Goal: Check status

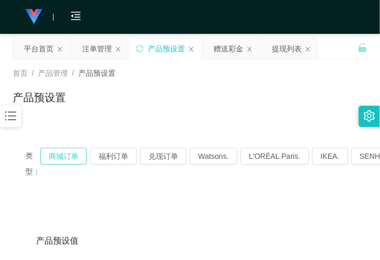
click at [69, 159] on button "商城订单" at bounding box center [63, 156] width 47 height 17
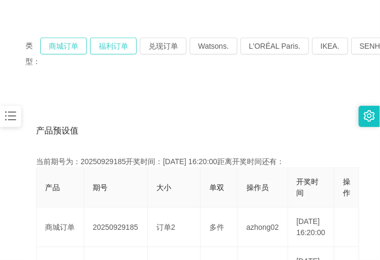
scroll to position [132, 0]
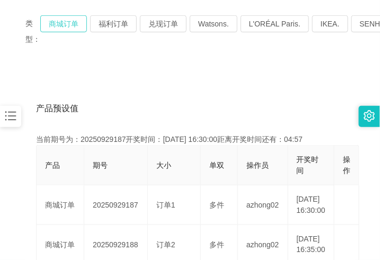
click at [73, 28] on button "商城订单" at bounding box center [63, 23] width 47 height 17
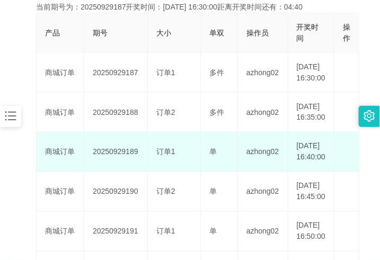
scroll to position [38, 0]
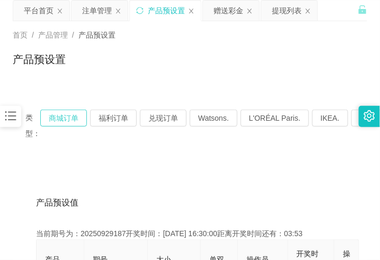
click at [78, 120] on button "商城订单" at bounding box center [63, 118] width 47 height 17
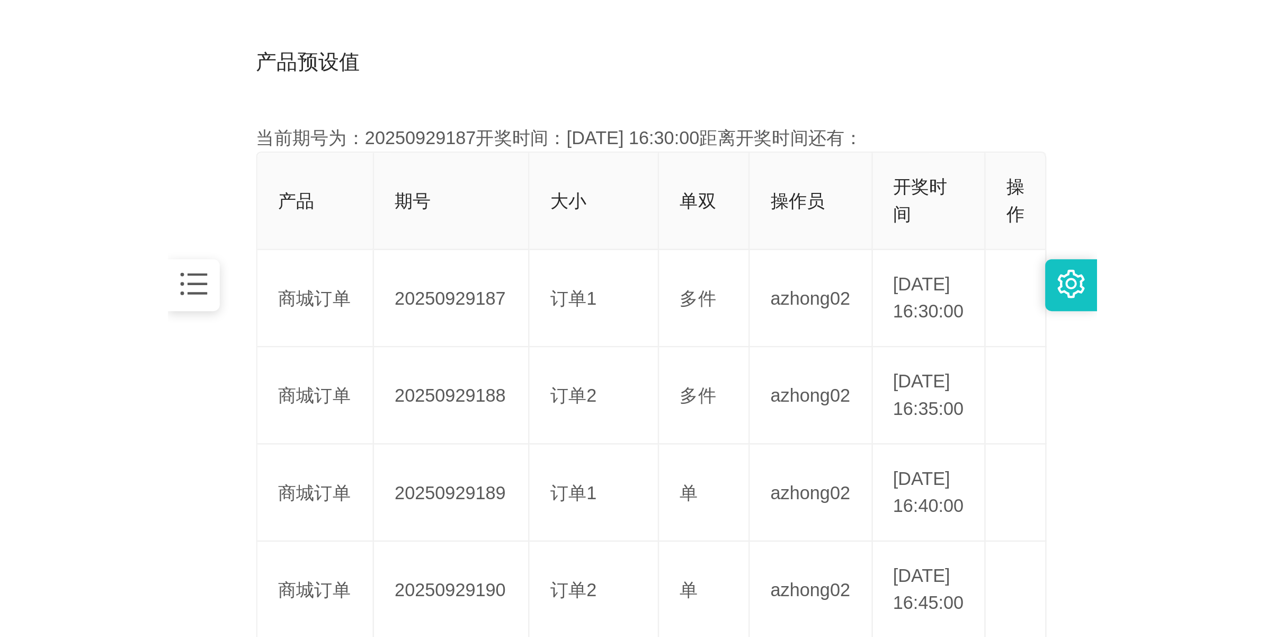
scroll to position [237, 0]
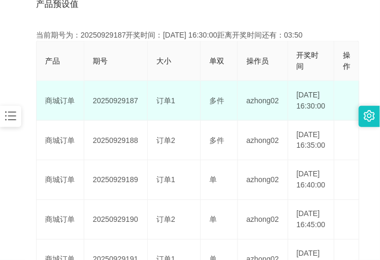
click at [117, 101] on td "20250929187" at bounding box center [116, 101] width 64 height 40
copy td "20250929187"
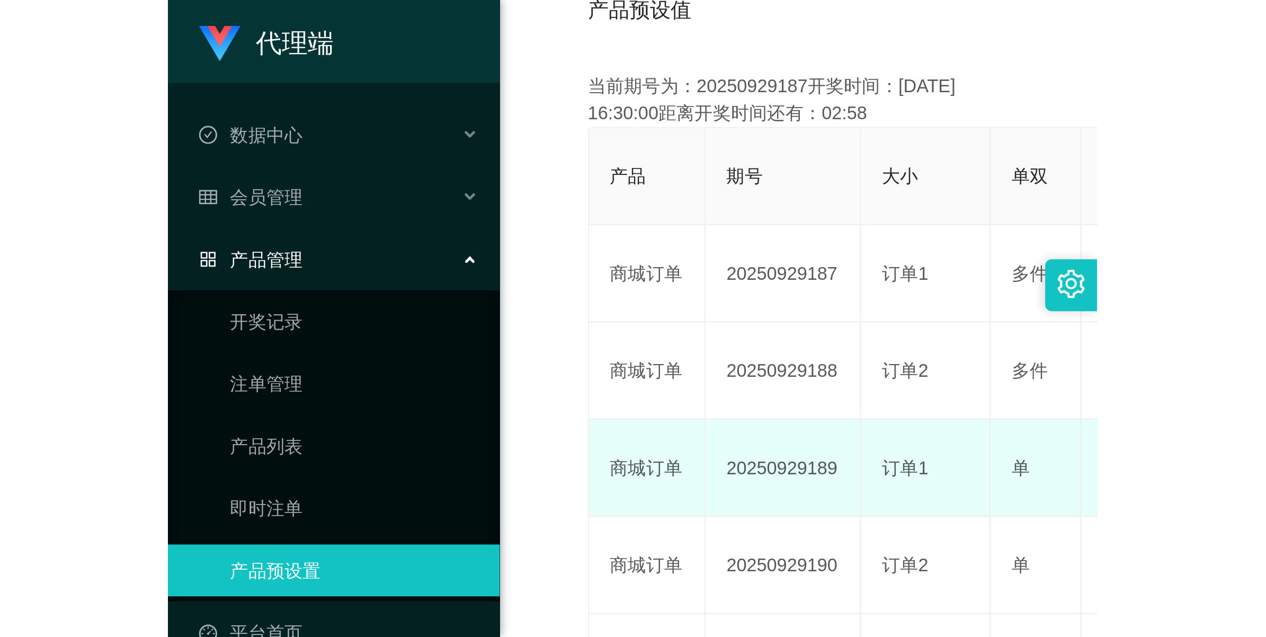
scroll to position [38, 0]
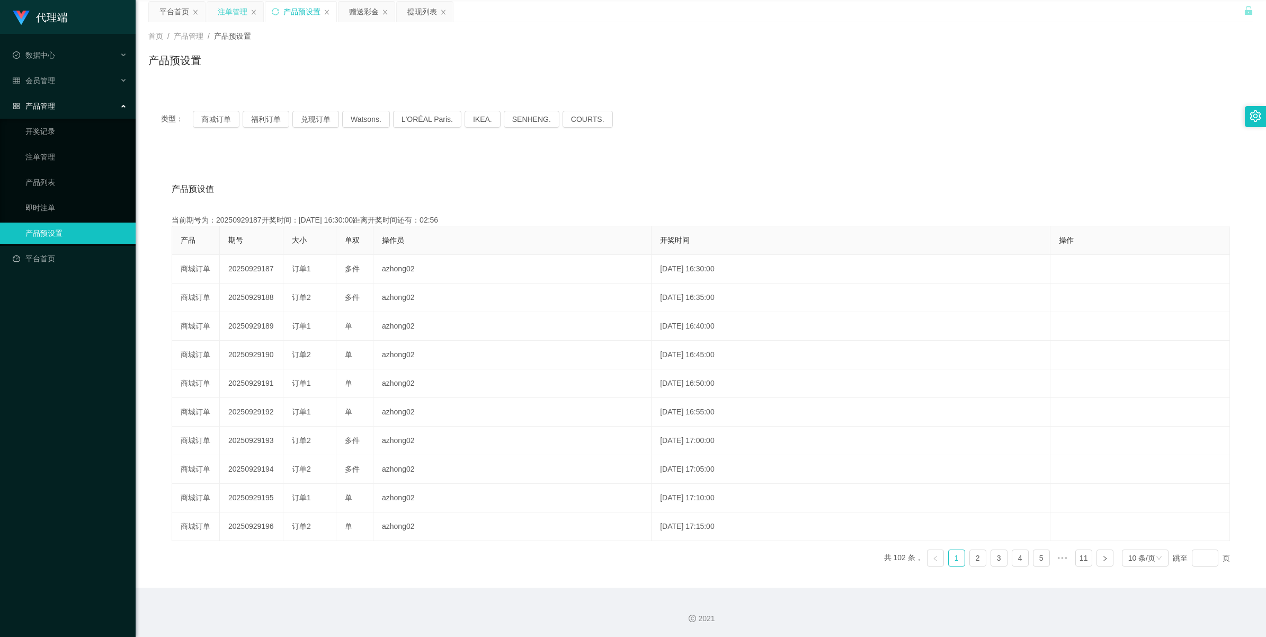
click at [239, 12] on div "注单管理" at bounding box center [233, 12] width 30 height 20
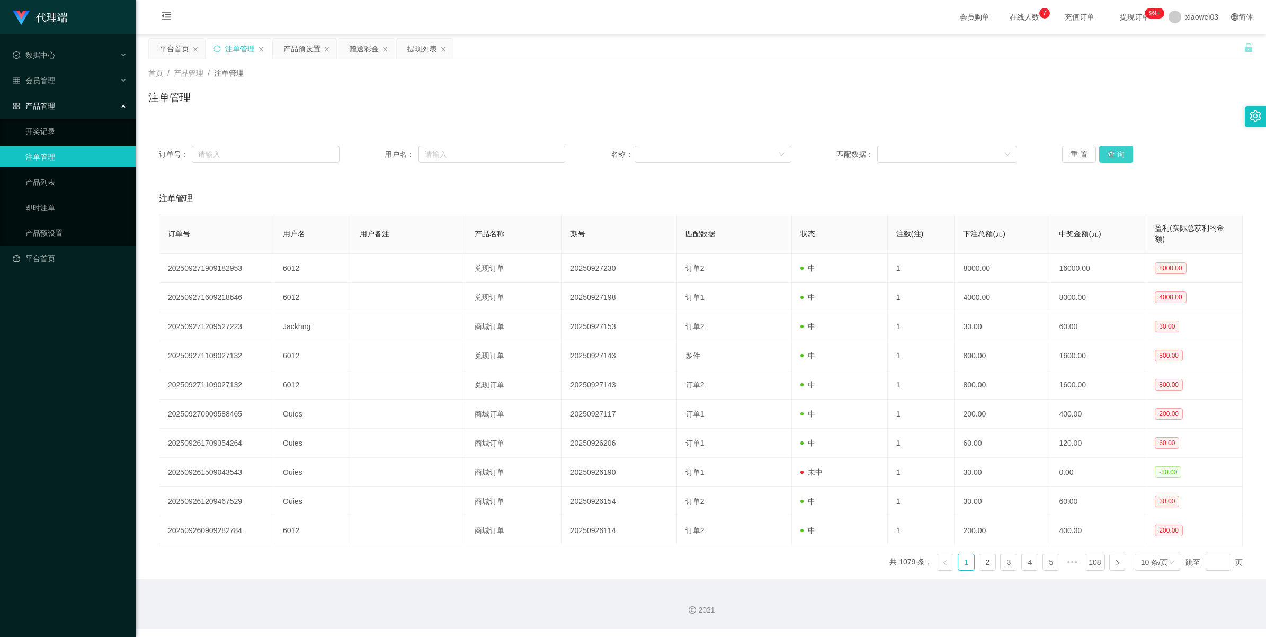
click at [379, 153] on button "查 询" at bounding box center [1116, 154] width 34 height 17
click at [379, 156] on button "查 询" at bounding box center [1116, 154] width 34 height 17
click at [379, 156] on button "查 询" at bounding box center [1122, 154] width 46 height 17
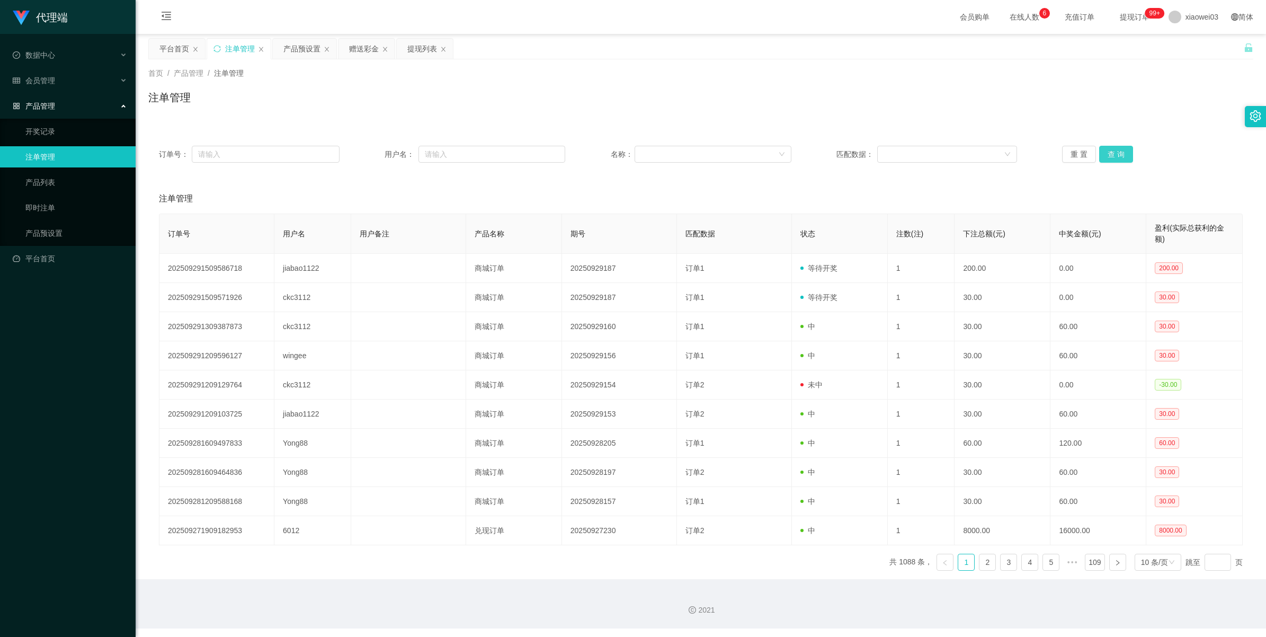
click at [379, 156] on button "查 询" at bounding box center [1116, 154] width 34 height 17
click at [379, 156] on button "查 询" at bounding box center [1122, 154] width 46 height 17
click at [379, 156] on div "重 置 查 询" at bounding box center [1152, 154] width 181 height 17
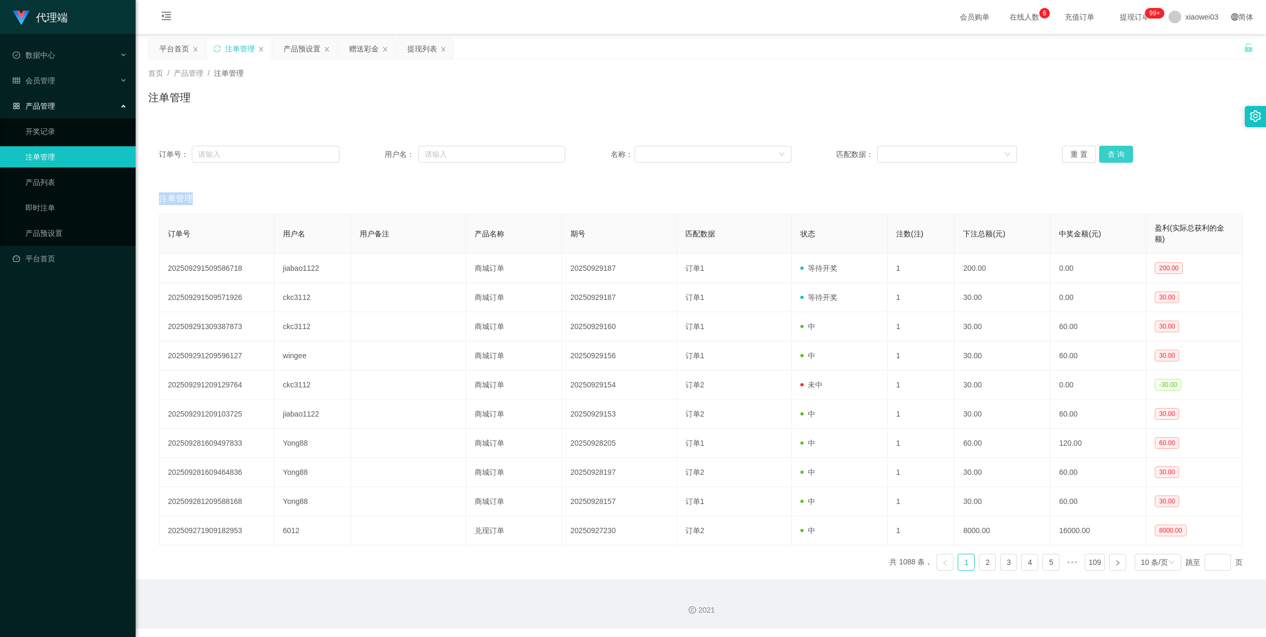
click at [379, 156] on button "查 询" at bounding box center [1116, 154] width 34 height 17
click at [379, 156] on button "查 询" at bounding box center [1122, 154] width 46 height 17
click at [379, 156] on div "重 置 查 询" at bounding box center [1152, 154] width 181 height 17
click at [379, 156] on button "查 询" at bounding box center [1116, 154] width 34 height 17
click at [379, 150] on button "查 询" at bounding box center [1116, 154] width 34 height 17
